Goal: Navigation & Orientation: Find specific page/section

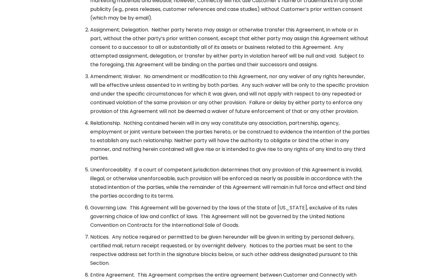
scroll to position [2264, 0]
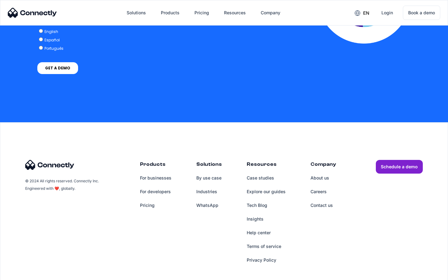
scroll to position [1367, 0]
